Goal: Information Seeking & Learning: Learn about a topic

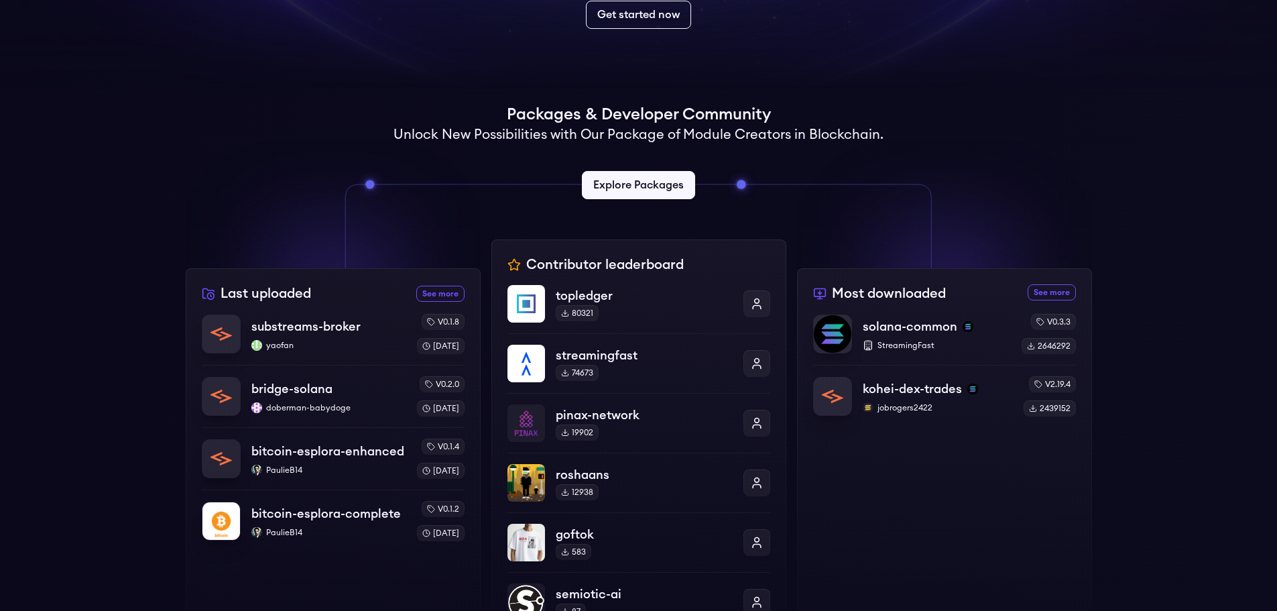
scroll to position [268, 0]
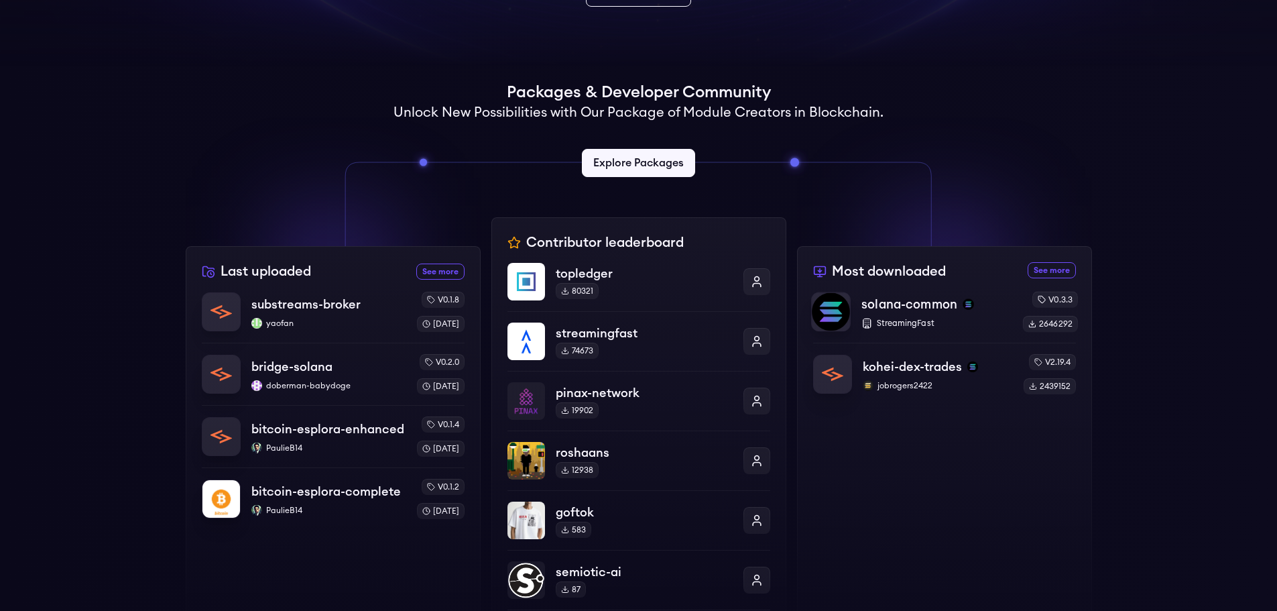
click at [919, 310] on p "solana-common" at bounding box center [910, 304] width 96 height 19
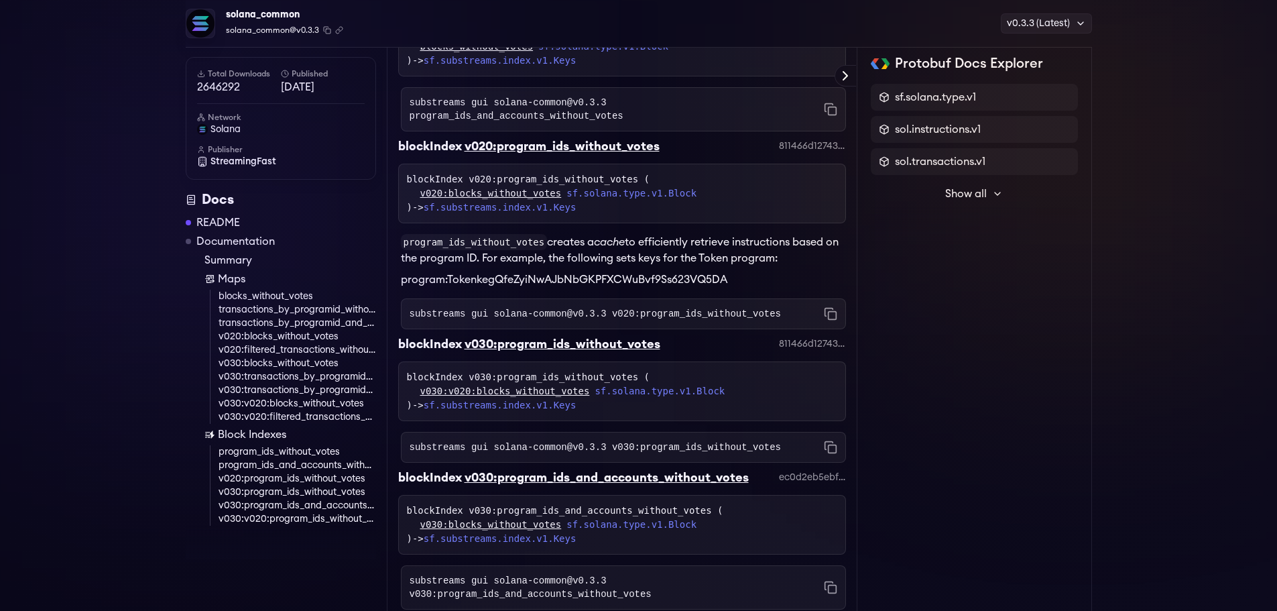
scroll to position [5096, 0]
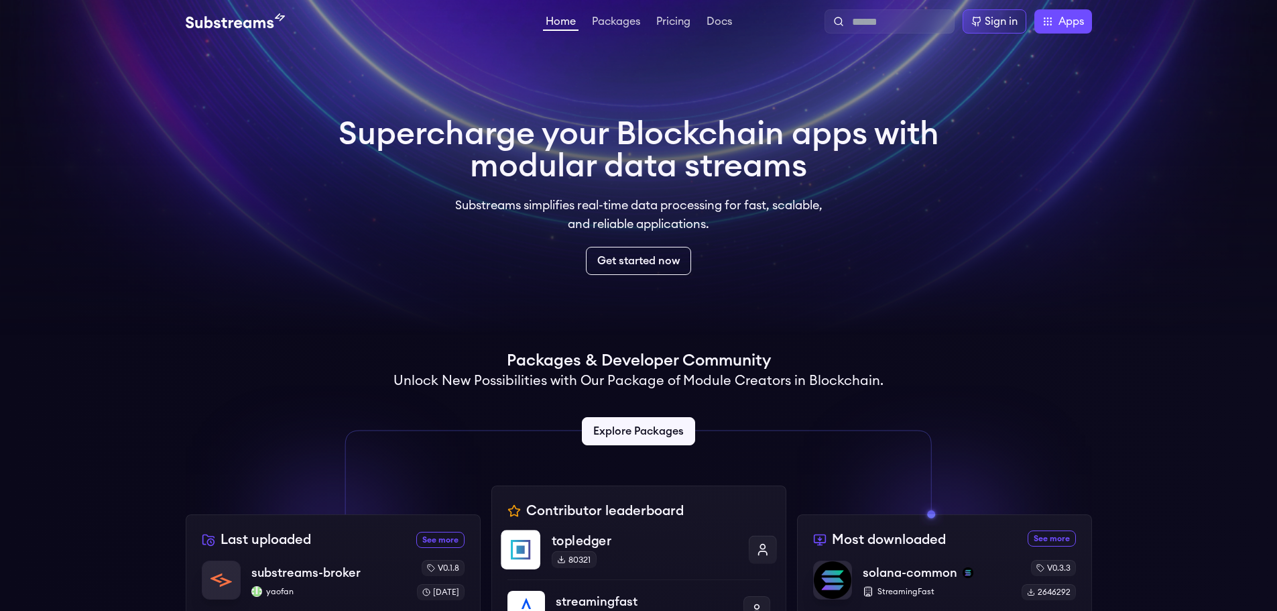
scroll to position [268, 0]
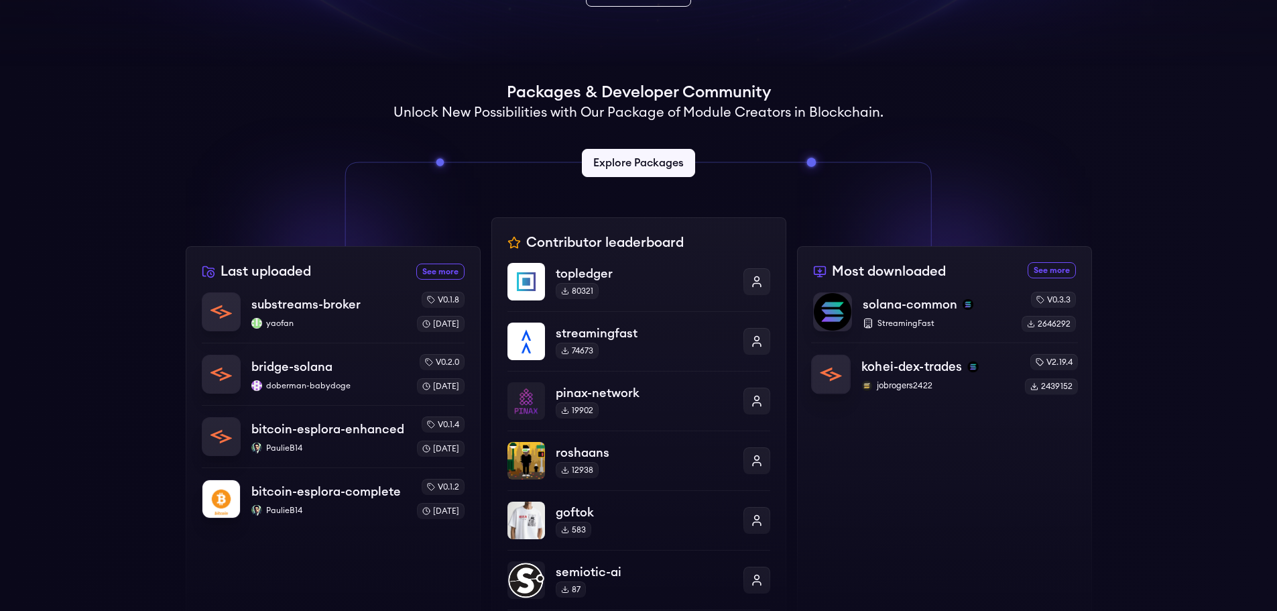
click at [924, 365] on p "kohei-dex-trades" at bounding box center [912, 366] width 101 height 19
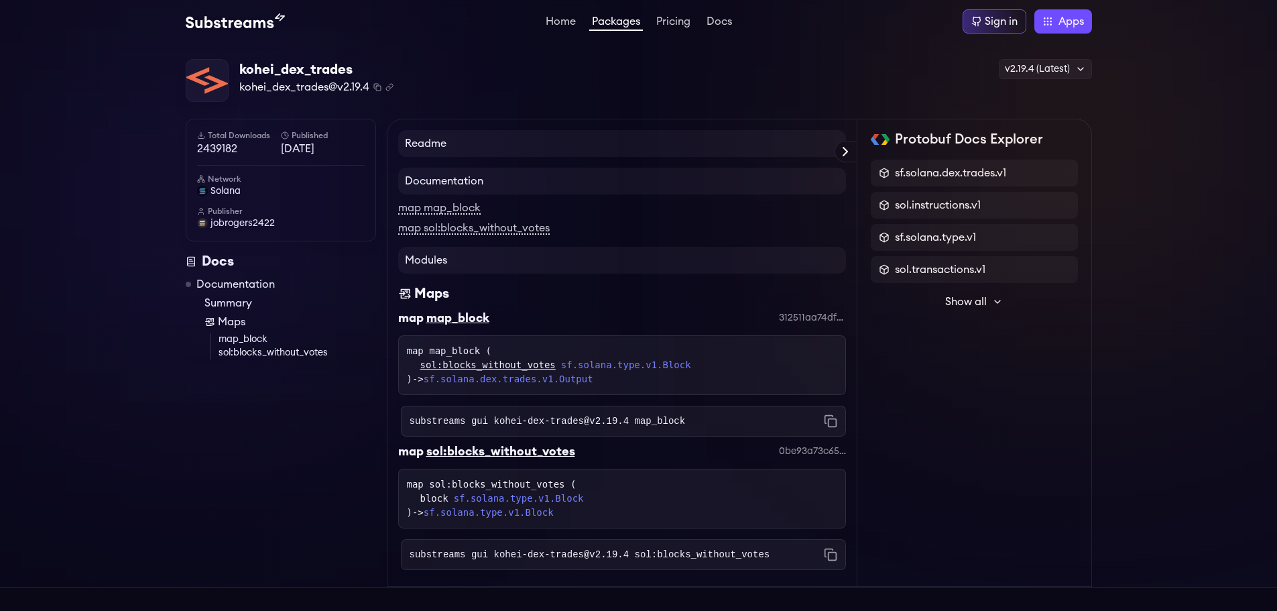
click at [255, 288] on link "Documentation" at bounding box center [235, 284] width 78 height 16
